Goal: Task Accomplishment & Management: Complete application form

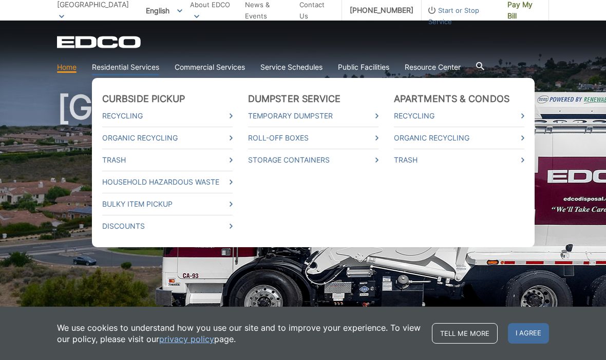
scroll to position [19, 0]
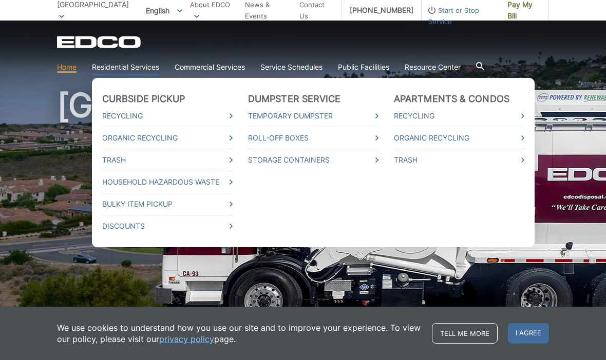
click at [124, 64] on link "Residential Services" at bounding box center [125, 67] width 67 height 11
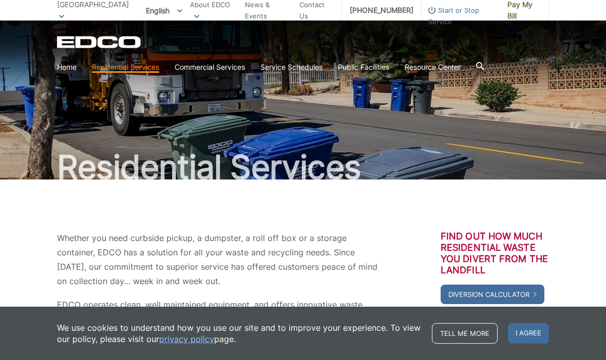
click at [484, 65] on icon at bounding box center [480, 66] width 8 height 8
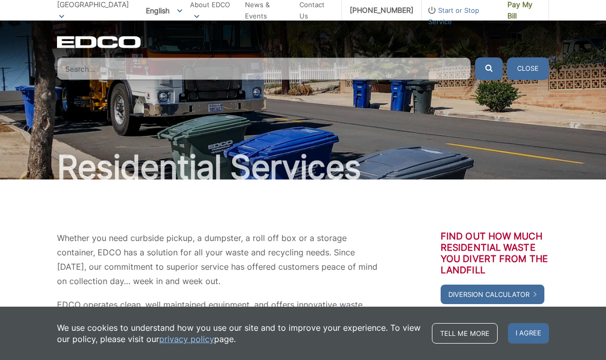
click at [299, 71] on input "Search" at bounding box center [264, 69] width 414 height 23
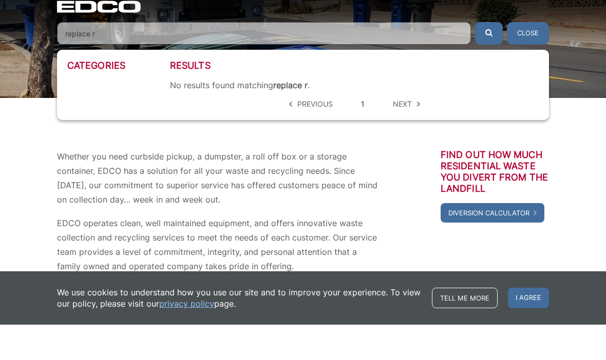
scroll to position [47, 0]
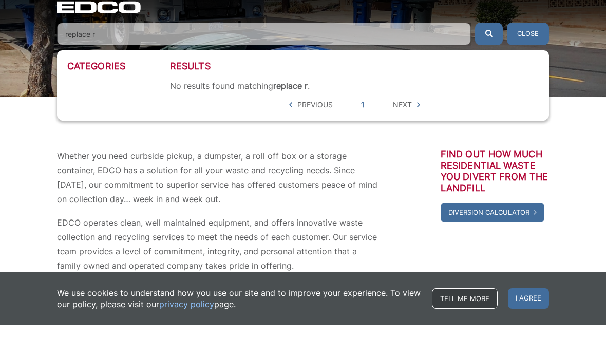
type input "replace r"
click at [459, 328] on link "Tell me more" at bounding box center [465, 334] width 66 height 21
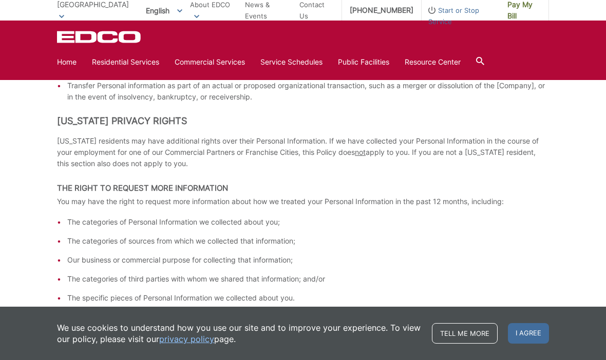
scroll to position [1267, 0]
click at [72, 56] on link "Home" at bounding box center [67, 61] width 20 height 11
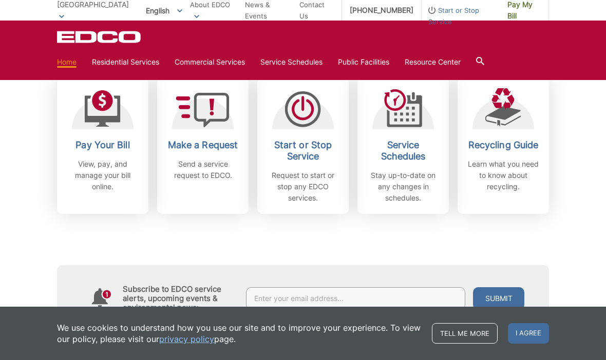
scroll to position [303, 0]
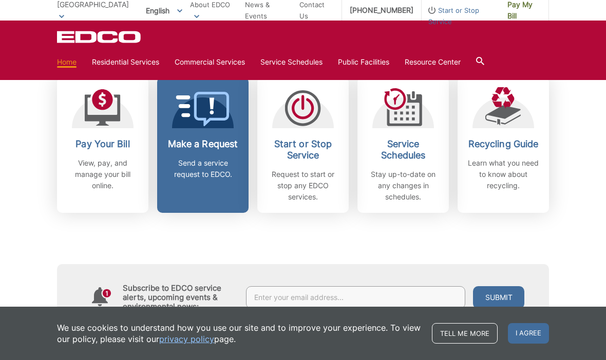
click at [194, 149] on h2 "Make a Request" at bounding box center [203, 144] width 76 height 11
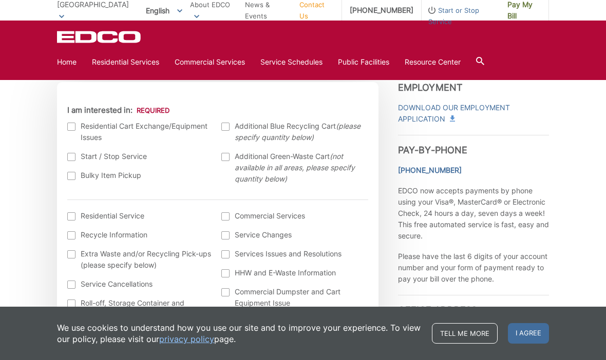
scroll to position [310, 0]
click at [77, 130] on label "Residential Cart Exchange/Equipment Issues" at bounding box center [139, 132] width 144 height 23
click at [0, 0] on input "I am interested in:" at bounding box center [0, 0] width 0 height 0
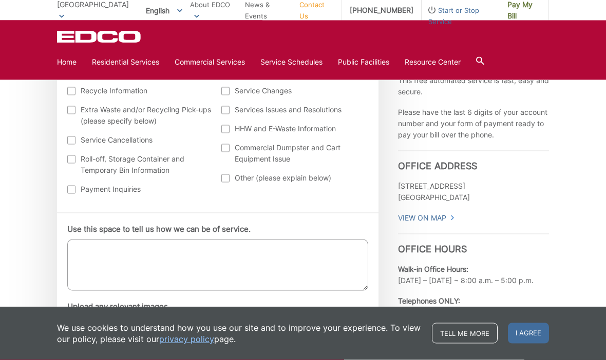
scroll to position [457, 0]
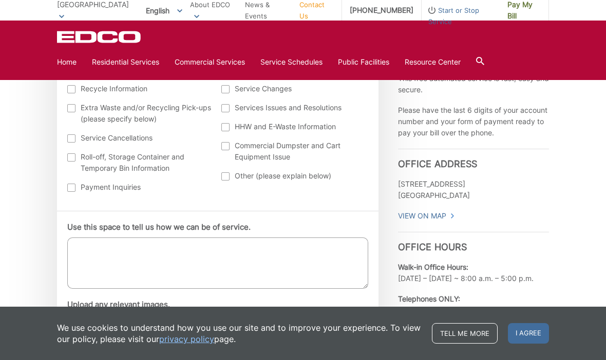
click at [282, 258] on textarea "Use this space to tell us how we can be of service." at bounding box center [217, 263] width 301 height 51
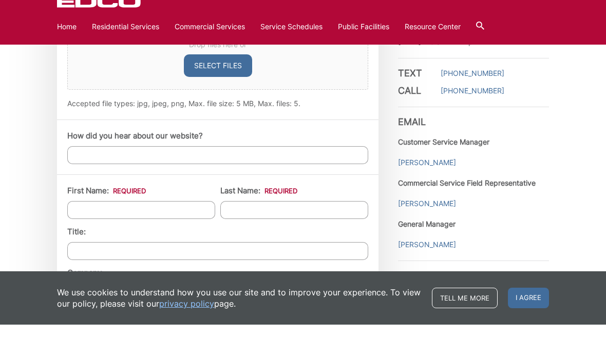
scroll to position [711, 0]
type textarea "Need to replace our recycling cart. Our current one is damage"
click at [174, 236] on input "First Name: *" at bounding box center [141, 245] width 148 height 18
type input "Paul"
click at [279, 236] on input "Last Name: *" at bounding box center [294, 245] width 148 height 18
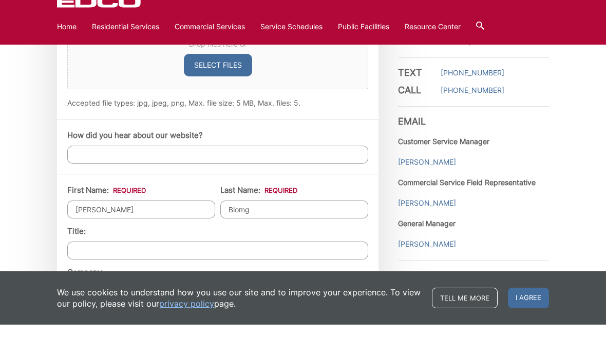
type input "Blomg"
click at [125, 236] on input "Paul" at bounding box center [141, 245] width 148 height 18
type input "P"
type input "l"
type input "Laura"
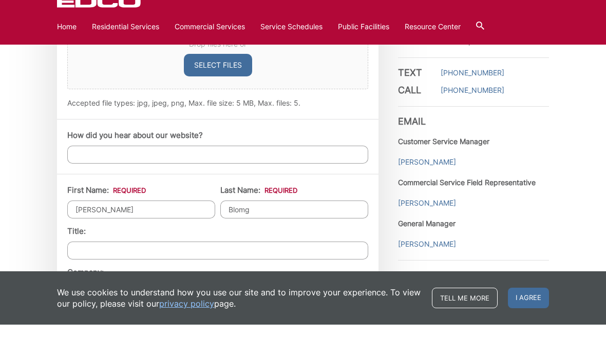
click at [293, 236] on input "Blomg" at bounding box center [294, 245] width 148 height 18
type input "B"
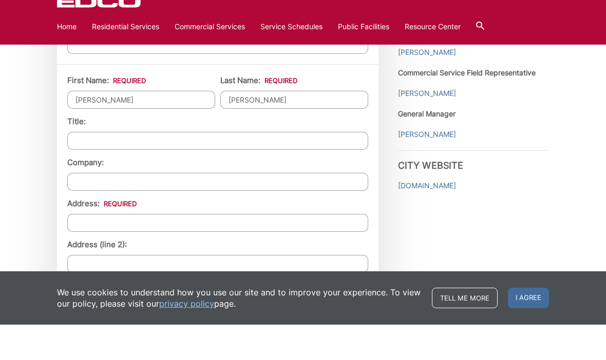
scroll to position [838, 0]
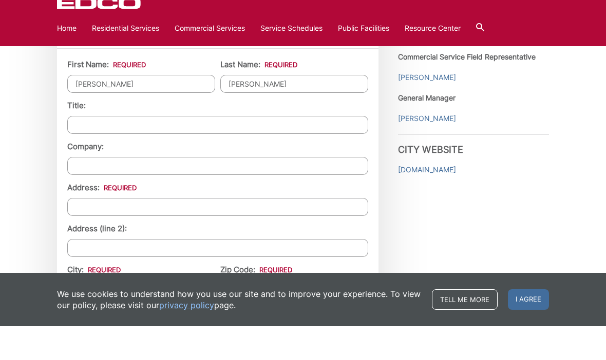
type input "Haas"
click at [260, 232] on input "Address: *" at bounding box center [217, 241] width 301 height 18
type input "Mela Lane"
type input "[GEOGRAPHIC_DATA]"
type input "90275"
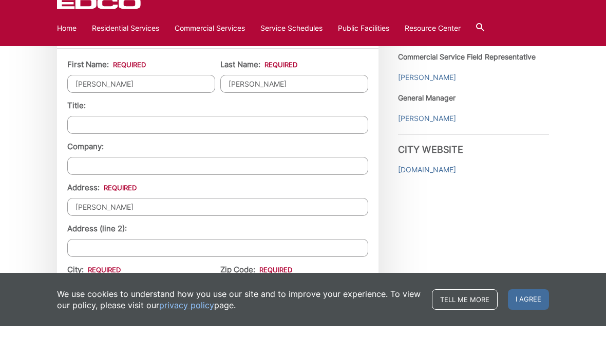
type input "(___) ___-____"
click at [77, 232] on input "Mela Lane" at bounding box center [217, 241] width 301 height 18
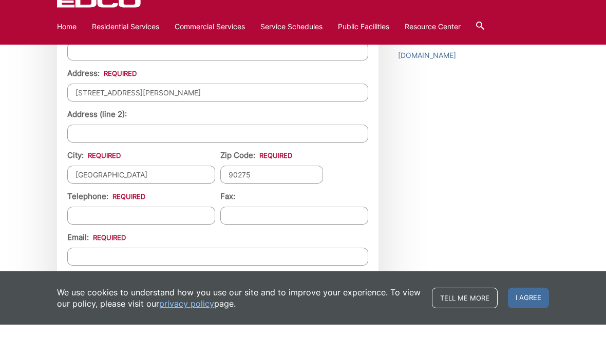
scroll to position [959, 0]
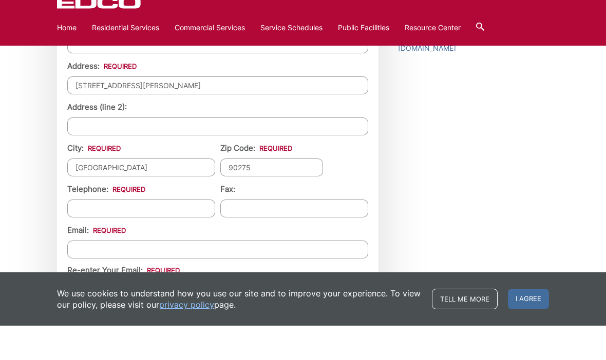
type input "32 Mela Lane"
click at [177, 234] on input "Telephone: *" at bounding box center [141, 243] width 148 height 18
type input "(___) ___-____"
type input "(310) 612-4073"
type input "(___) ___-____"
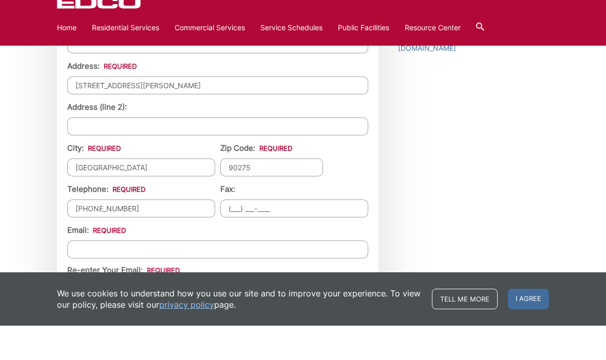
click at [271, 275] on input "Email *" at bounding box center [217, 284] width 301 height 18
type input "laura.haas@cox.net"
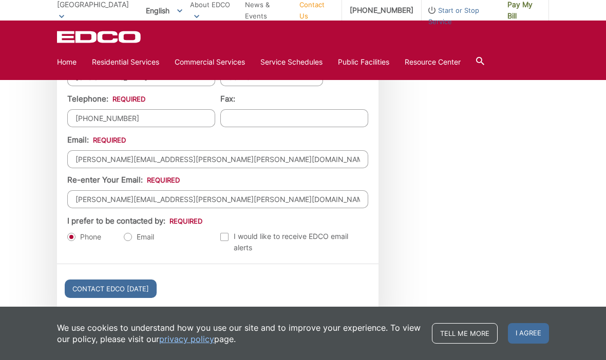
scroll to position [1083, 0]
click at [127, 243] on label "Email" at bounding box center [139, 238] width 30 height 10
radio input "true"
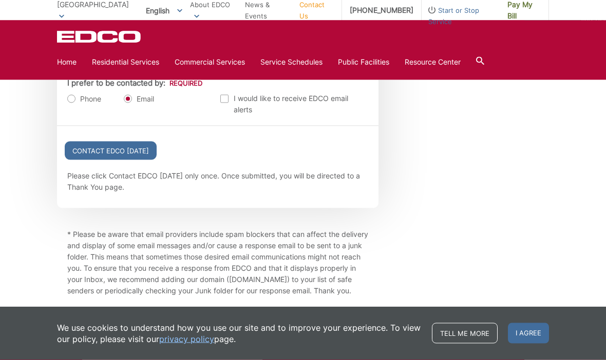
scroll to position [1223, 0]
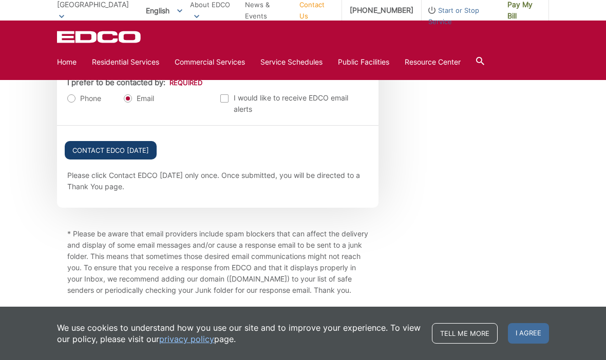
click at [123, 157] on input "Contact EDCO Today" at bounding box center [111, 150] width 92 height 18
